Goal: Find specific page/section: Find specific page/section

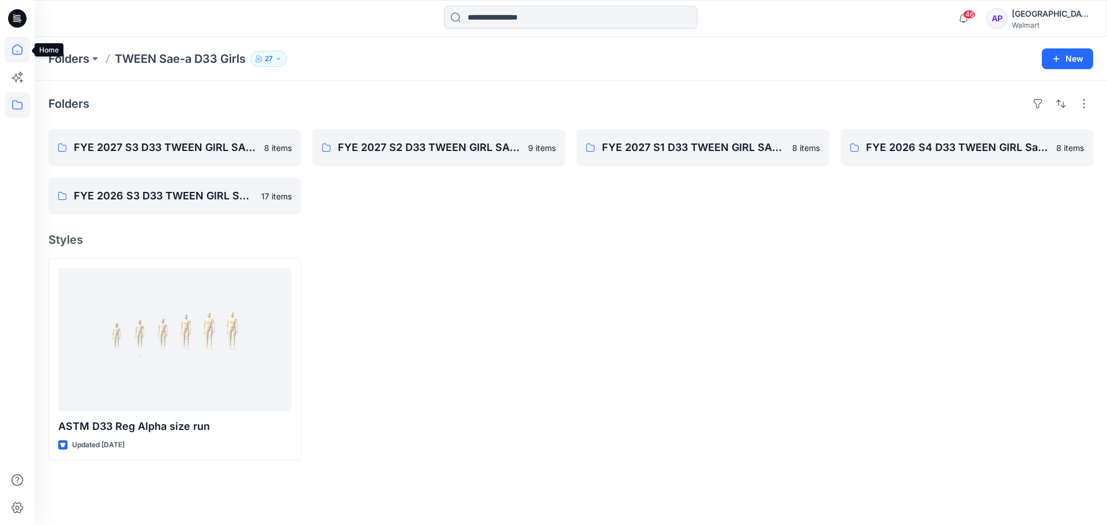
click at [22, 55] on icon at bounding box center [17, 49] width 25 height 25
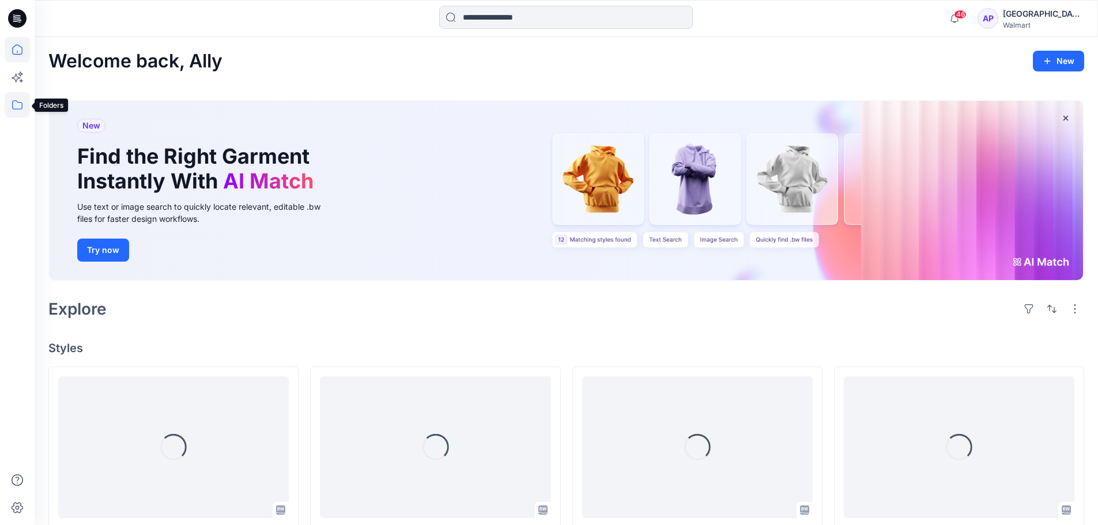
click at [8, 102] on icon at bounding box center [17, 104] width 25 height 25
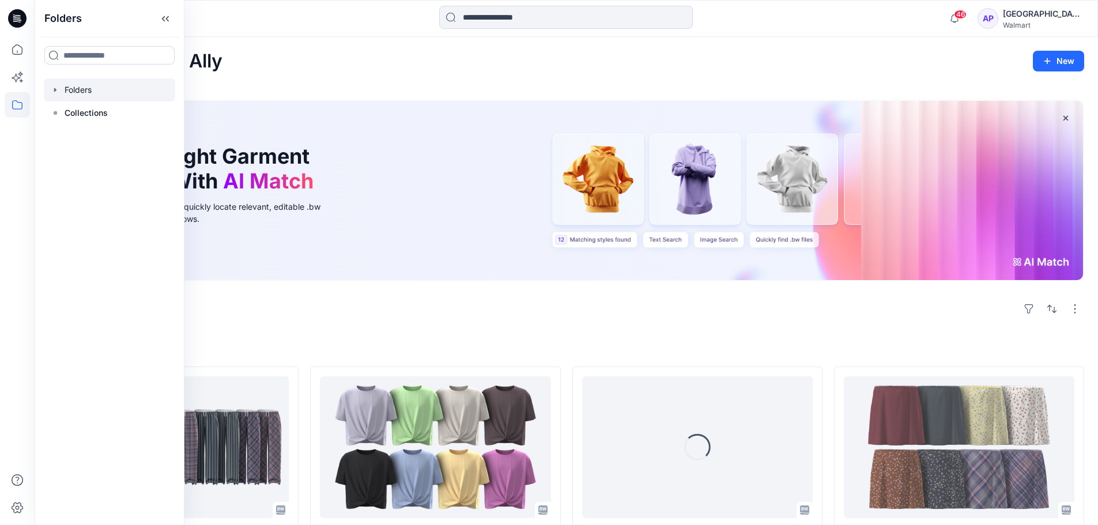
click at [52, 89] on icon "button" at bounding box center [55, 89] width 9 height 9
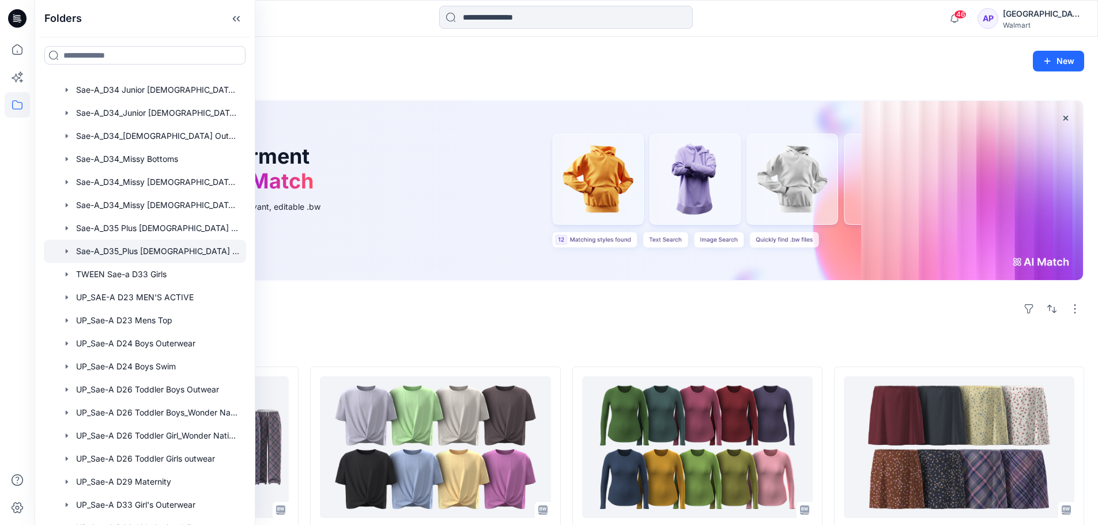
scroll to position [577, 0]
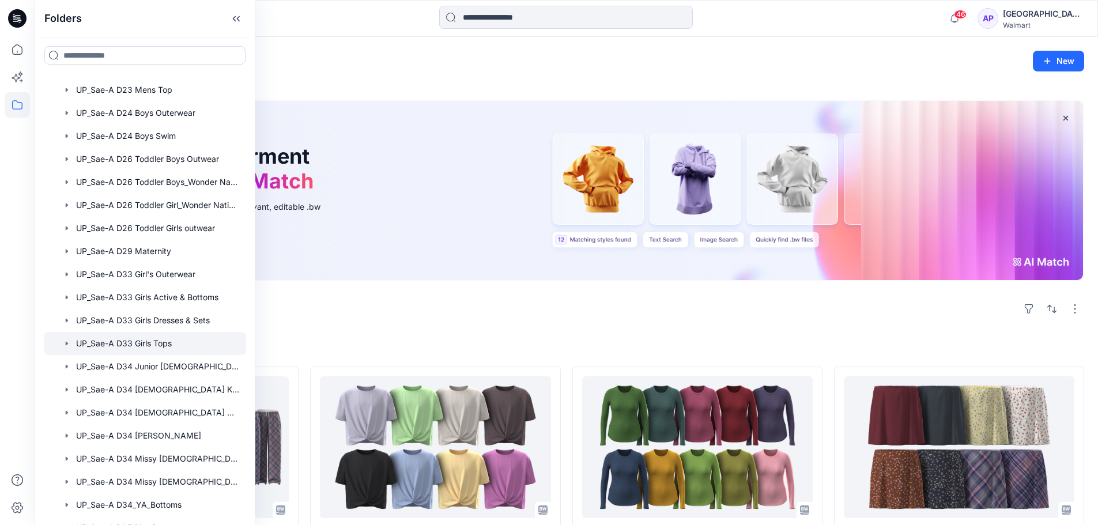
click at [67, 342] on icon "button" at bounding box center [66, 343] width 9 height 9
click at [71, 344] on icon "button" at bounding box center [66, 343] width 9 height 9
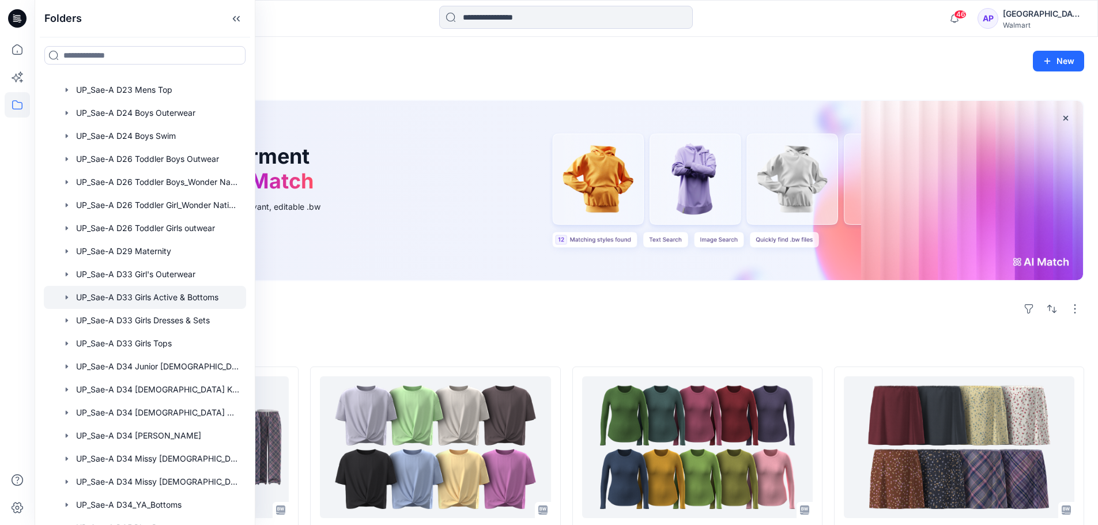
click at [71, 299] on icon "button" at bounding box center [66, 297] width 9 height 9
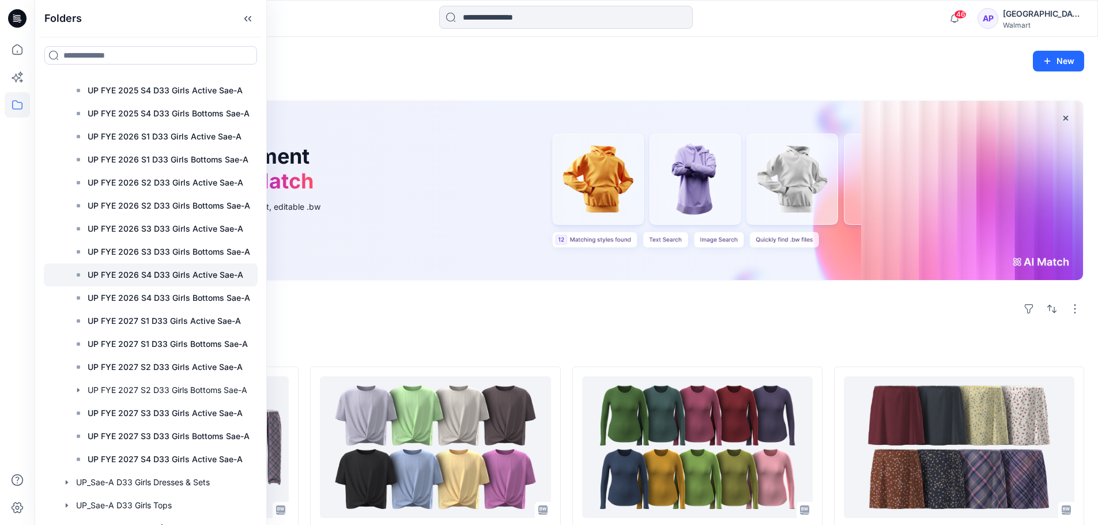
scroll to position [1326, 0]
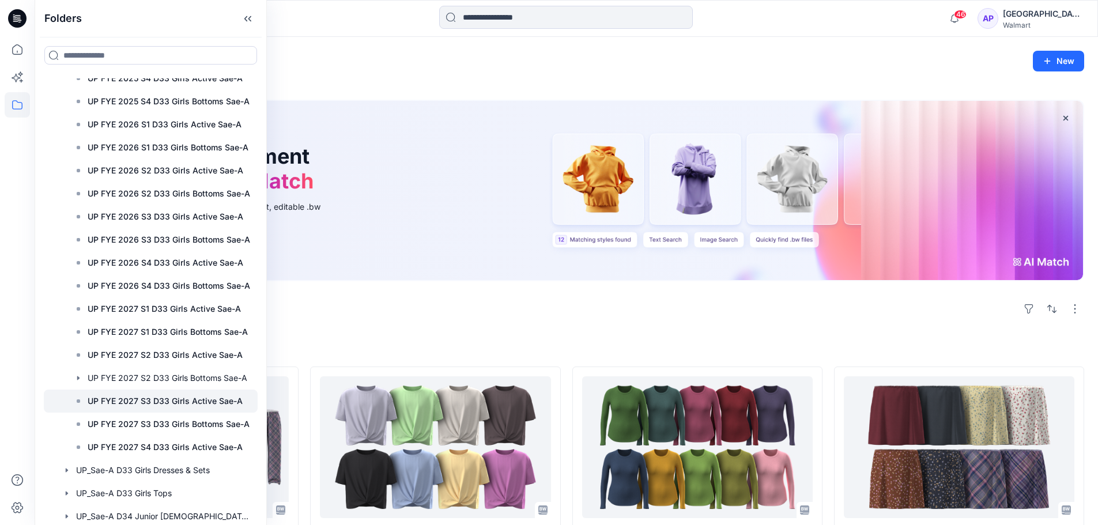
click at [135, 403] on p "UP FYE 2027 S3 D33 Girls Active Sae-A" at bounding box center [165, 401] width 155 height 14
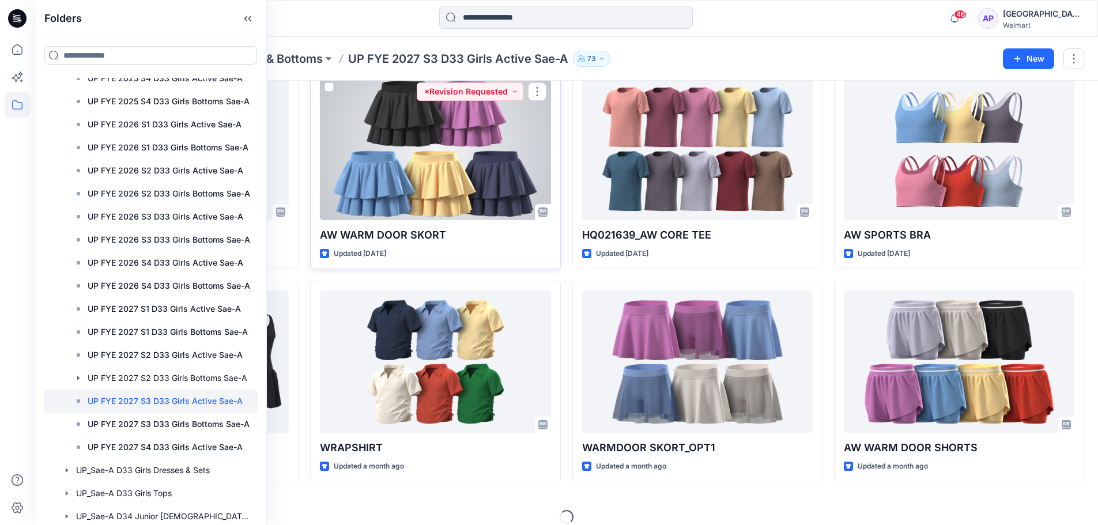
scroll to position [287, 0]
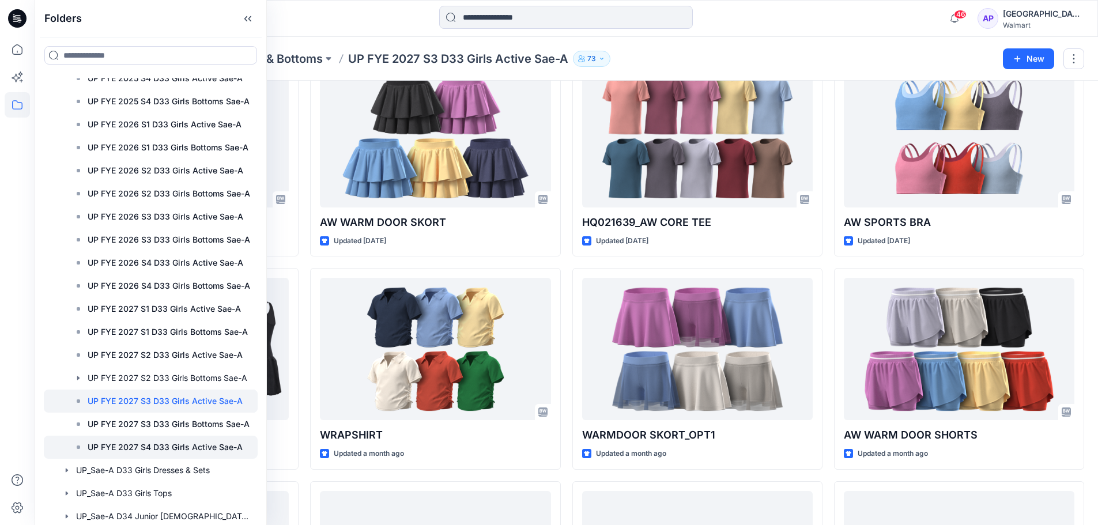
click at [171, 440] on div at bounding box center [151, 447] width 214 height 23
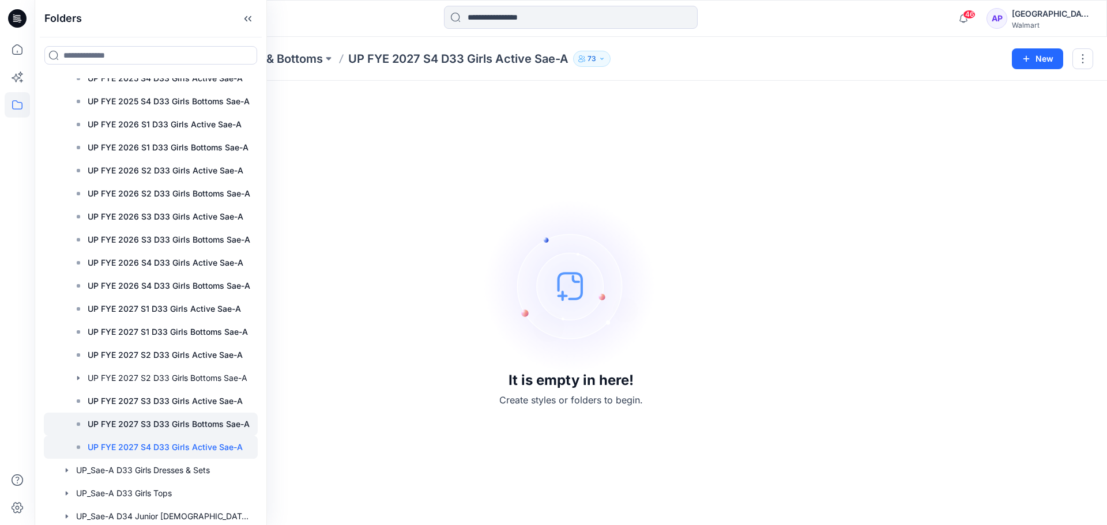
click at [157, 428] on p "UP FYE 2027 S3 D33 Girls Bottoms Sae-A" at bounding box center [169, 424] width 162 height 14
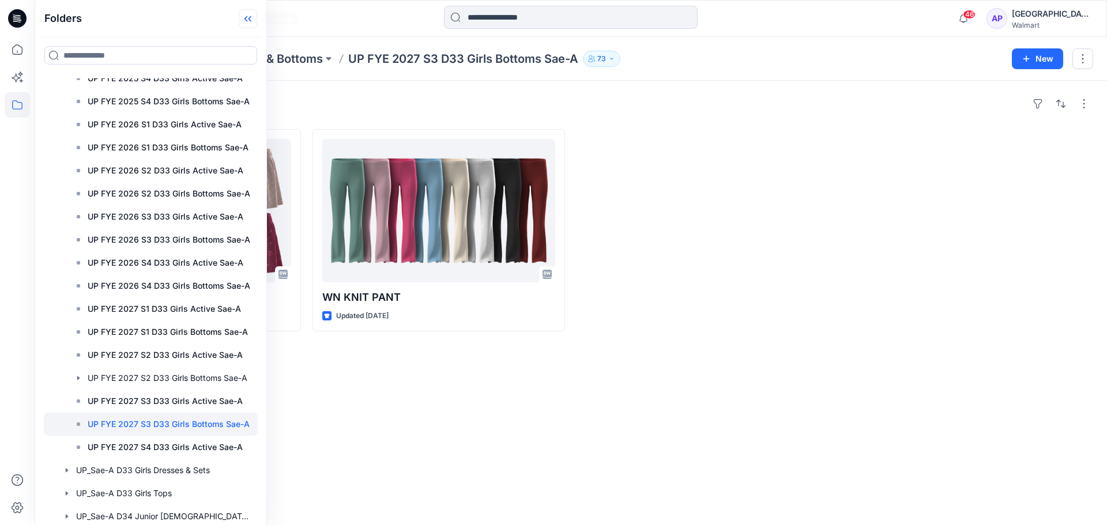
click at [254, 20] on icon at bounding box center [248, 18] width 18 height 19
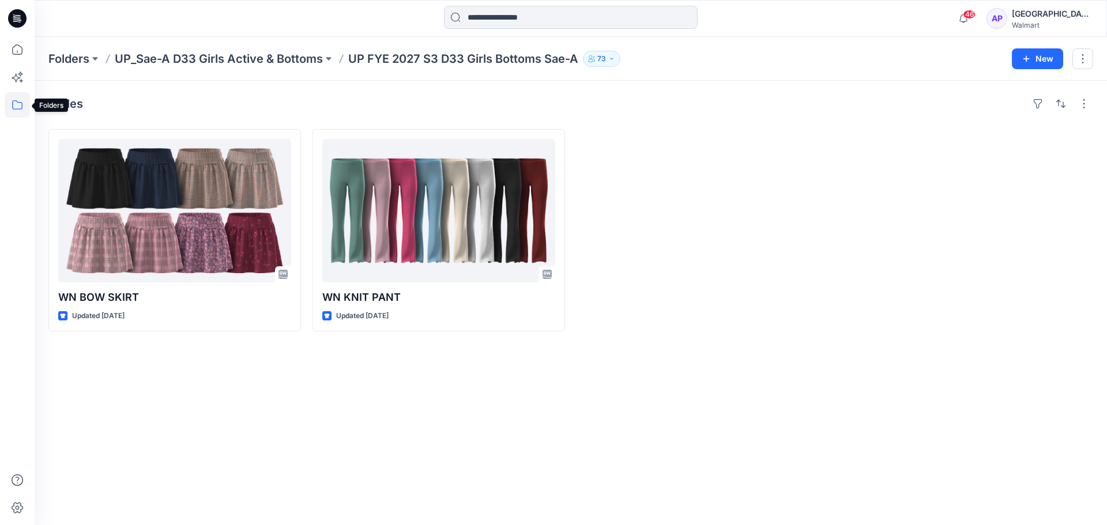
click at [21, 97] on icon at bounding box center [17, 104] width 25 height 25
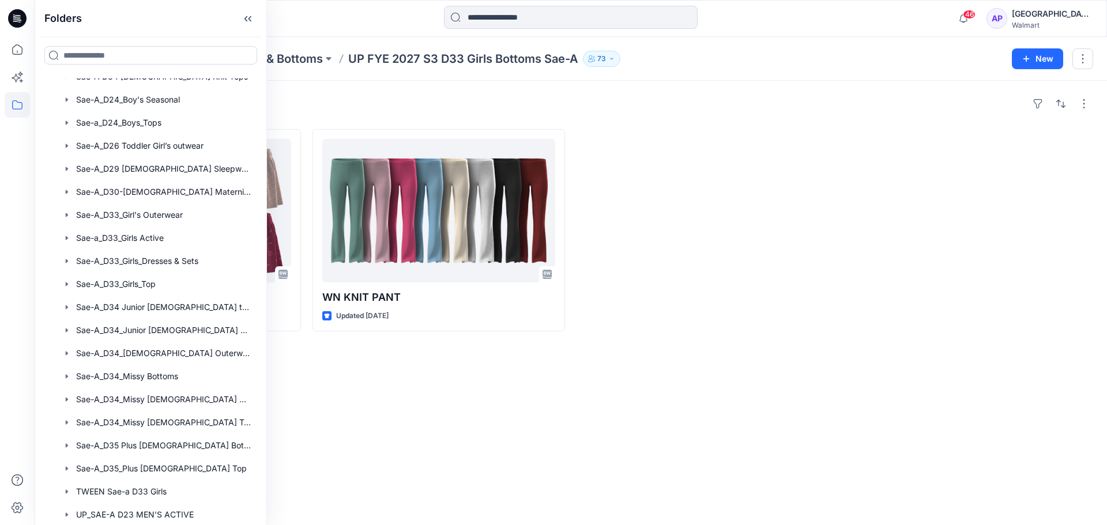
scroll to position [404, 0]
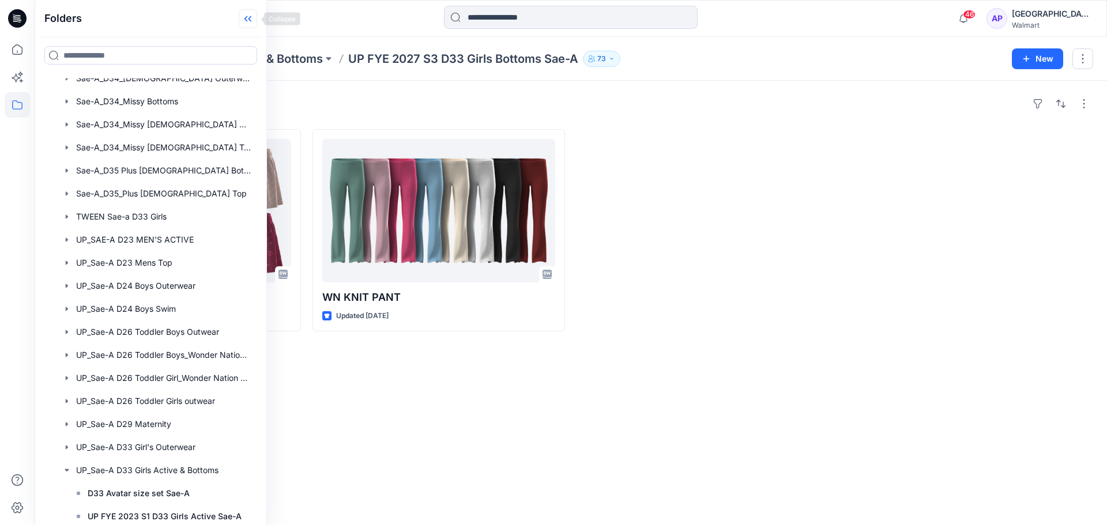
click at [257, 25] on icon at bounding box center [248, 18] width 18 height 19
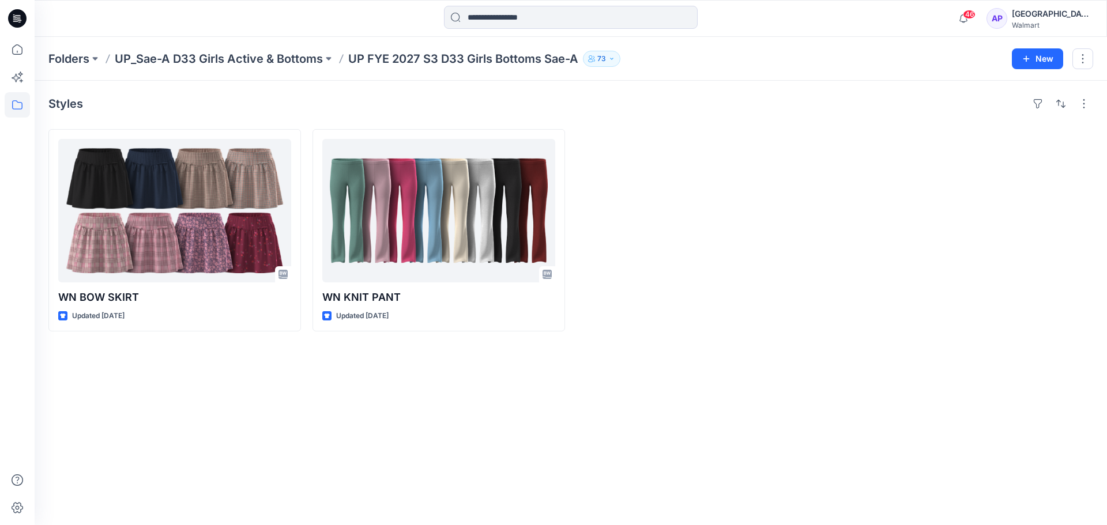
click at [717, 213] on div at bounding box center [703, 230] width 253 height 202
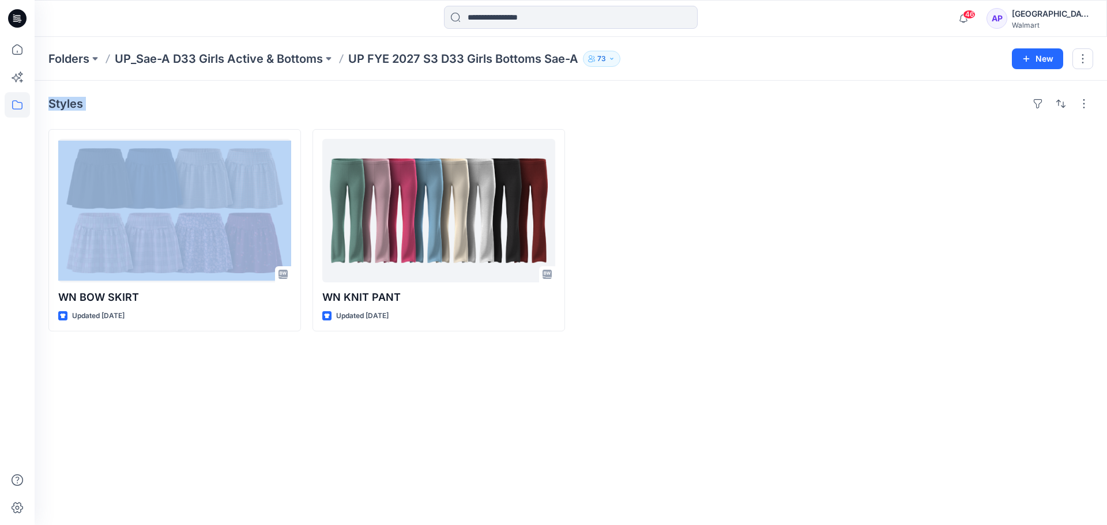
drag, startPoint x: 707, startPoint y: 65, endPoint x: 700, endPoint y: 106, distance: 42.1
click at [700, 106] on div "Folders UP_Sae-A D33 Girls Active & Bottoms UP FYE 2027 S3 D33 Girls Bottoms Sa…" at bounding box center [571, 281] width 1072 height 488
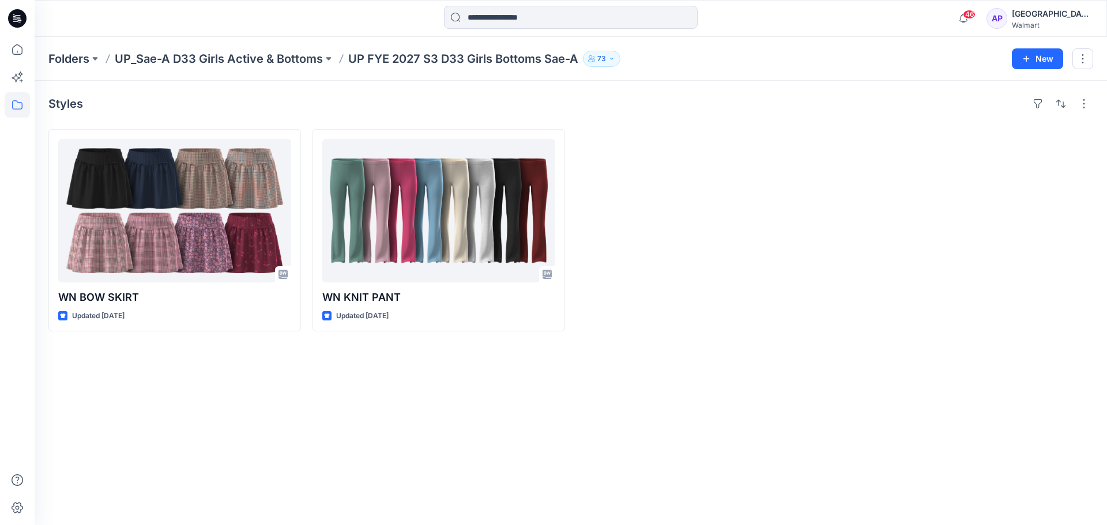
click at [716, 54] on div "Folders UP_Sae-A D33 Girls Active & Bottoms UP FYE 2027 S3 D33 Girls Bottoms Sa…" at bounding box center [525, 59] width 955 height 16
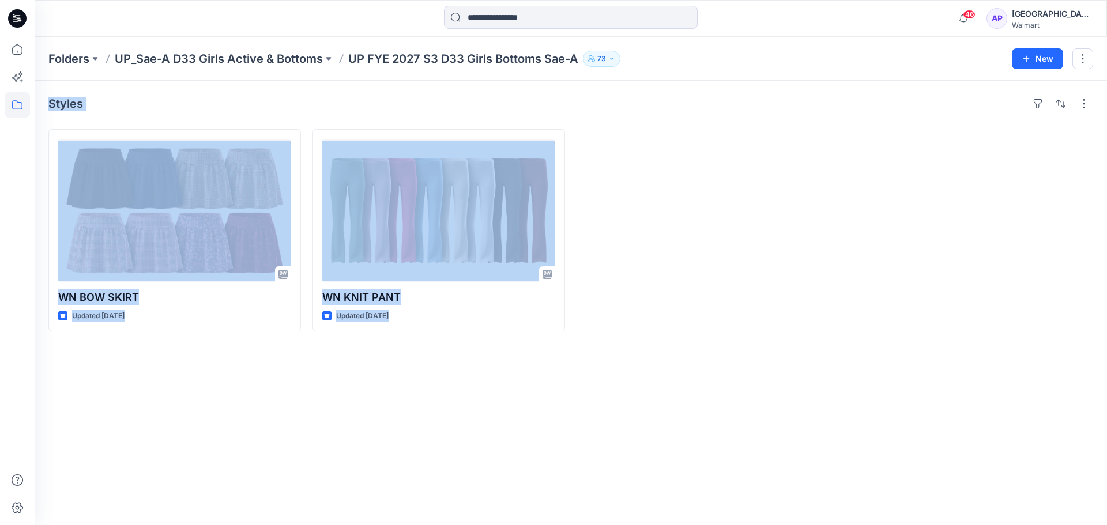
drag, startPoint x: 735, startPoint y: 43, endPoint x: 707, endPoint y: 124, distance: 86.1
click at [707, 124] on div "Folders UP_Sae-A D33 Girls Active & Bottoms UP FYE 2027 S3 D33 Girls Bottoms Sa…" at bounding box center [571, 281] width 1072 height 488
click at [707, 124] on div "Styles WN BOW SKIRT Updated [DATE] WN KNIT PANT Updated [DATE]" at bounding box center [571, 303] width 1072 height 445
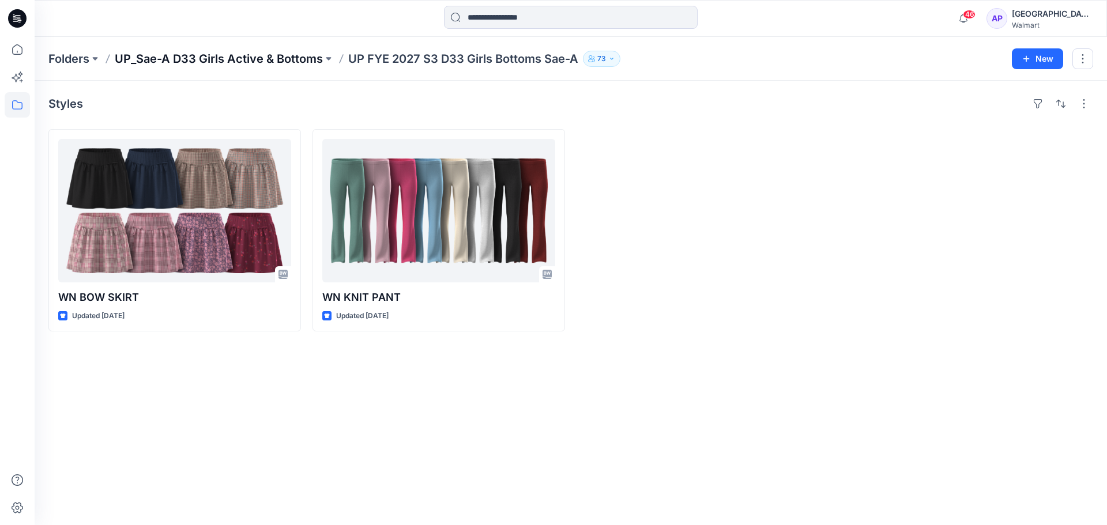
click at [254, 60] on p "UP_Sae-A D33 Girls Active & Bottoms" at bounding box center [219, 59] width 208 height 16
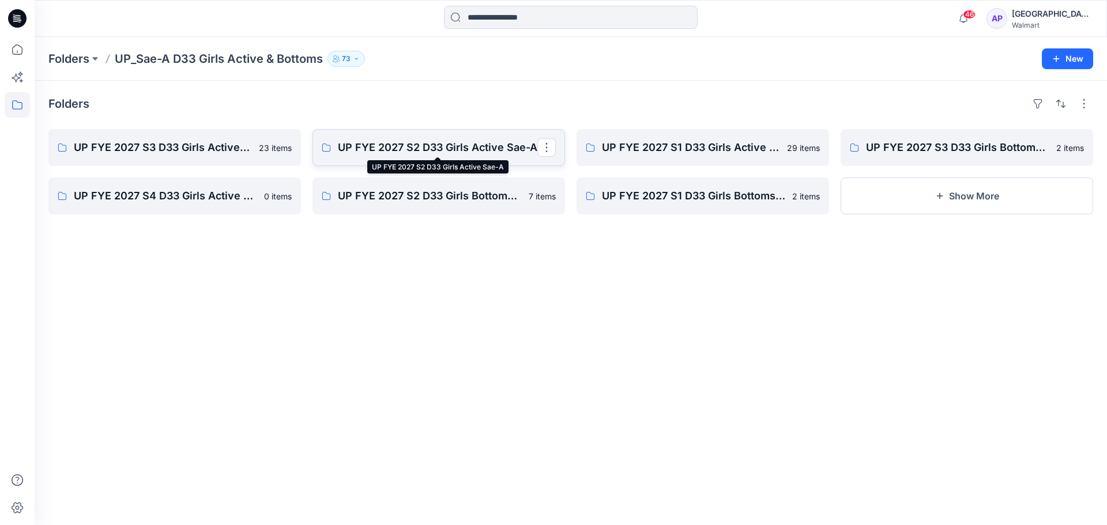
click at [457, 155] on p "UP FYE 2027 S2 D33 Girls Active Sae-A" at bounding box center [437, 148] width 199 height 16
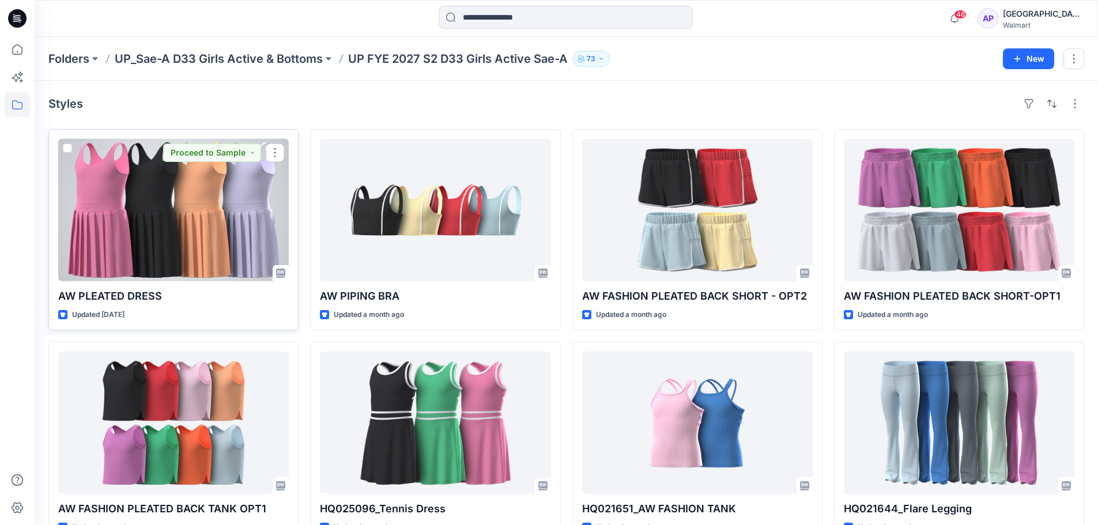
click at [232, 235] on div at bounding box center [173, 210] width 231 height 142
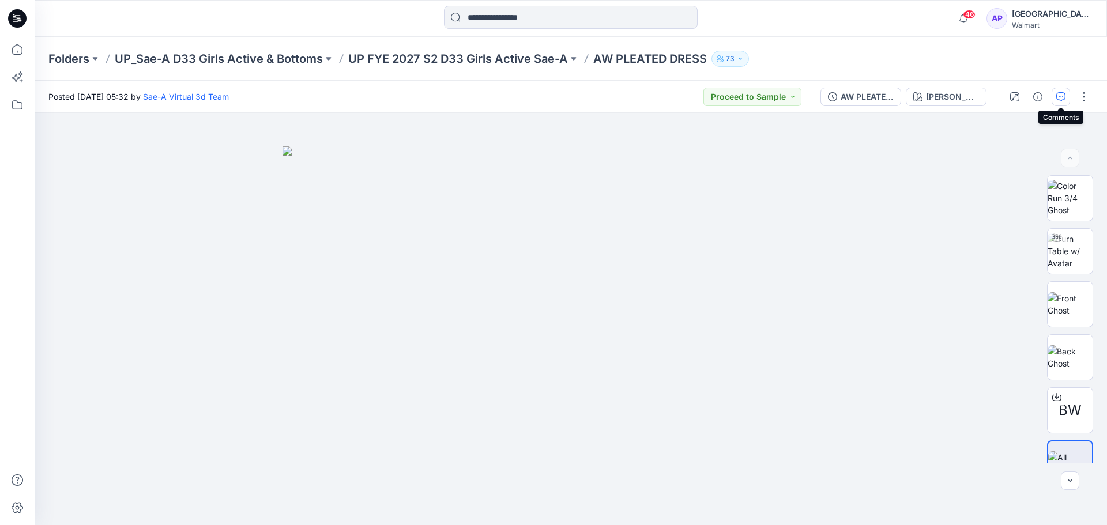
click at [1067, 99] on button "button" at bounding box center [1061, 97] width 18 height 18
